Goal: Information Seeking & Learning: Learn about a topic

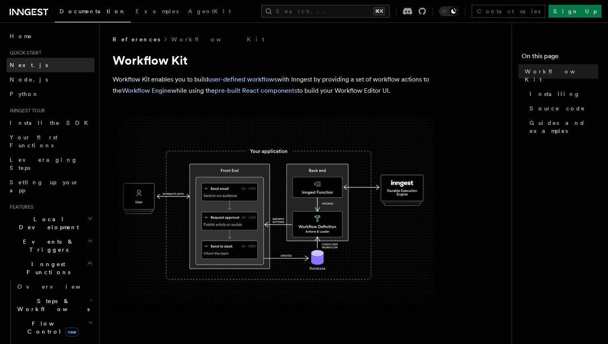
click at [22, 63] on span "Next.js" at bounding box center [29, 65] width 38 height 6
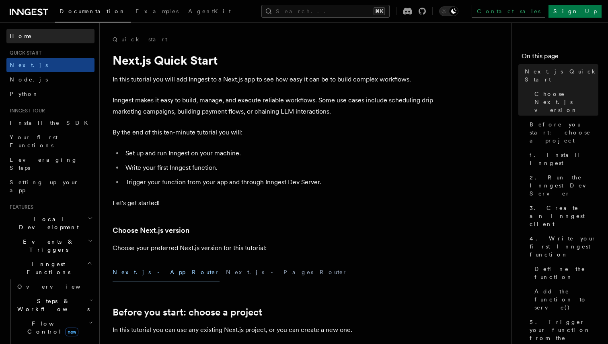
click at [15, 35] on span "Home" at bounding box center [21, 36] width 23 height 8
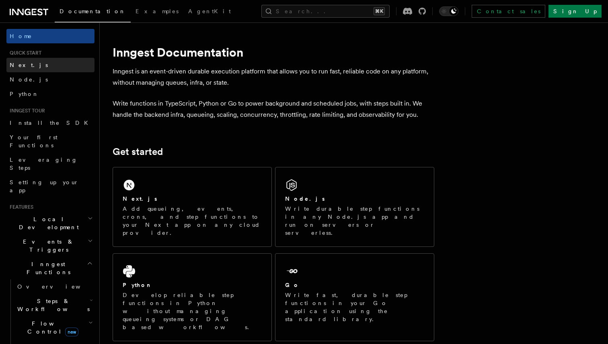
click at [22, 63] on span "Next.js" at bounding box center [29, 65] width 38 height 6
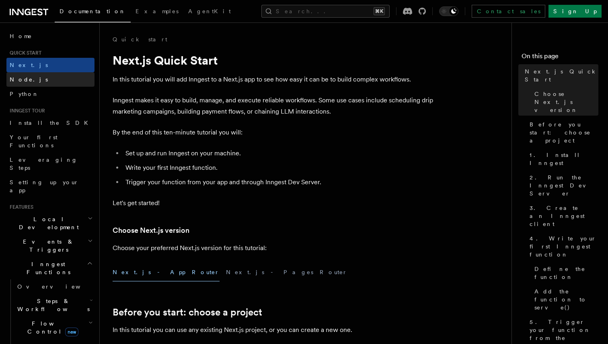
click at [26, 76] on span "Node.js" at bounding box center [29, 79] width 38 height 6
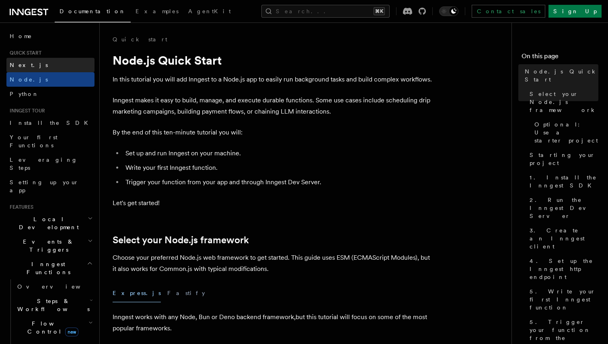
click at [33, 64] on link "Next.js" at bounding box center [50, 65] width 88 height 14
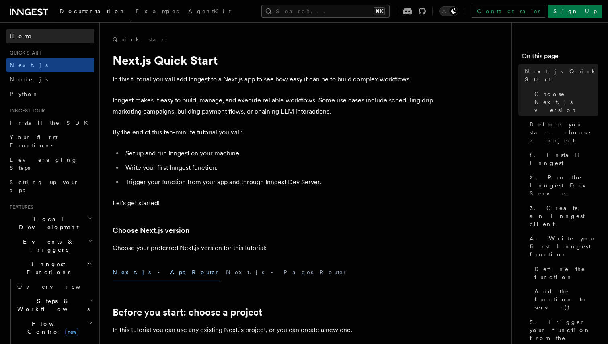
click at [19, 36] on span "Home" at bounding box center [21, 36] width 23 height 8
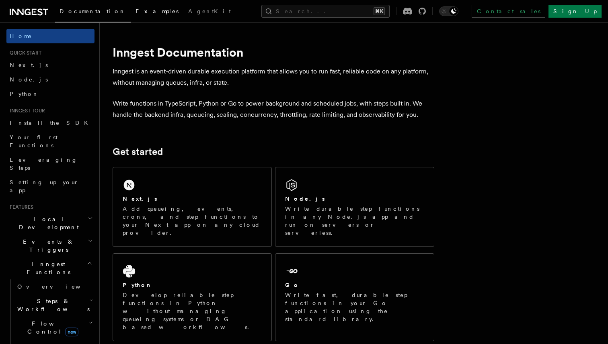
click at [131, 20] on link "Examples" at bounding box center [157, 11] width 53 height 19
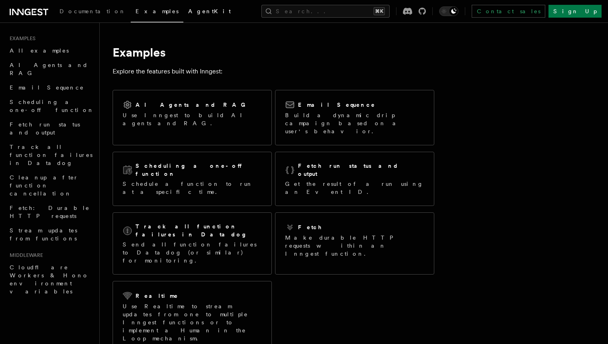
click at [188, 14] on span "AgentKit" at bounding box center [209, 11] width 43 height 6
